Goal: Find specific page/section: Find specific page/section

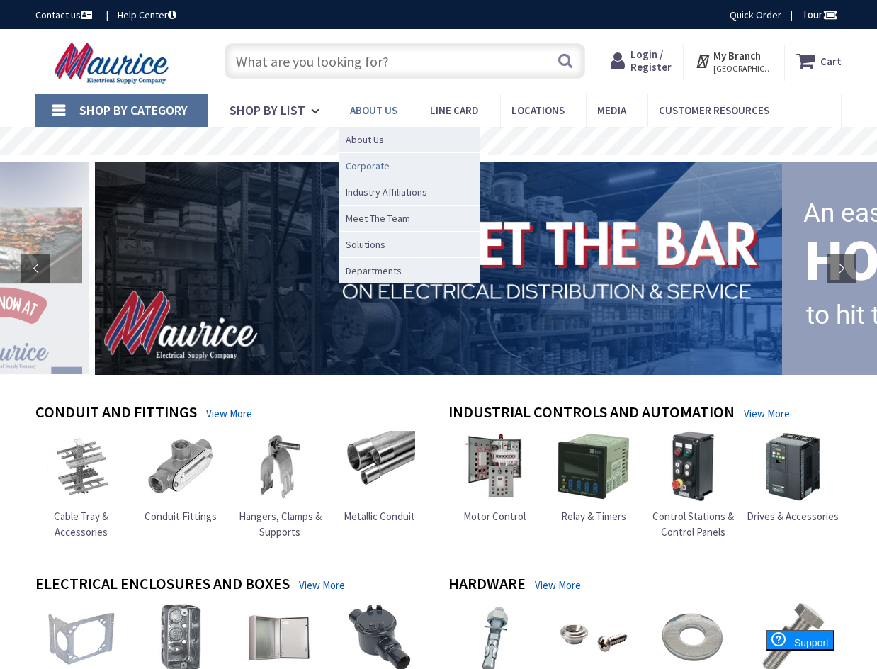
click at [383, 162] on span "Corporate" at bounding box center [368, 166] width 44 height 14
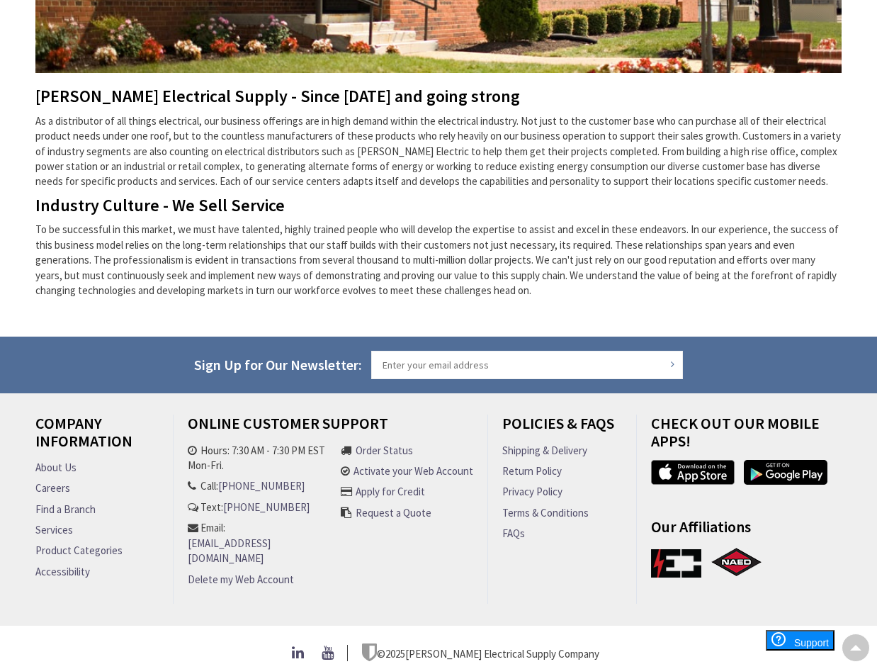
click at [371, 400] on div "Company Information About Us Careers Find a Branch Services Product Categories …" at bounding box center [438, 534] width 877 height 283
click at [172, 427] on div "Company Information About Us Careers Find a Branch Services Product Categories …" at bounding box center [99, 509] width 149 height 189
click at [171, 407] on div "Company Information About Us Careers Find a Branch Services Product Categories …" at bounding box center [438, 534] width 877 height 283
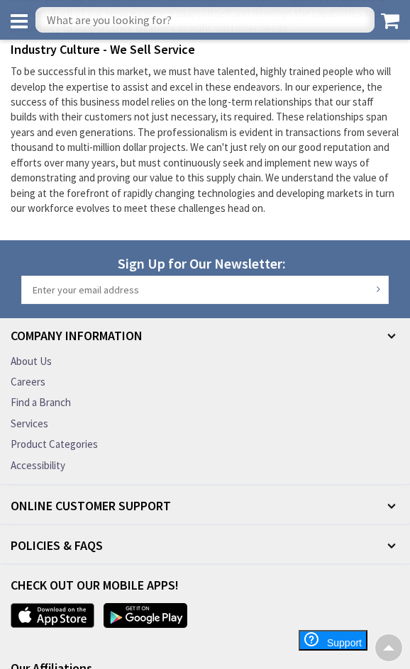
scroll to position [446, 0]
